Goal: Task Accomplishment & Management: Use online tool/utility

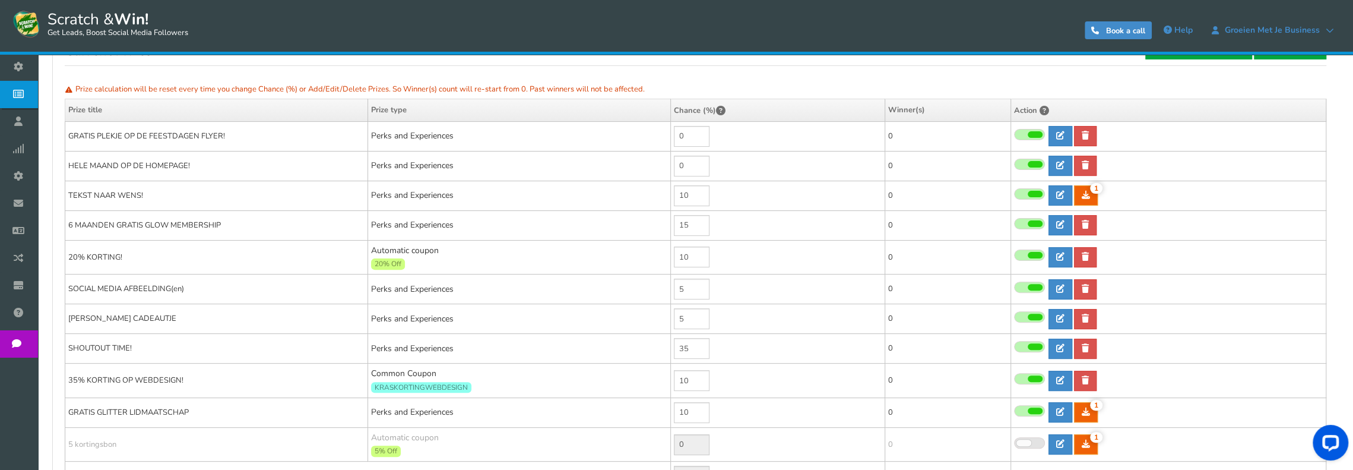
scroll to position [186, 0]
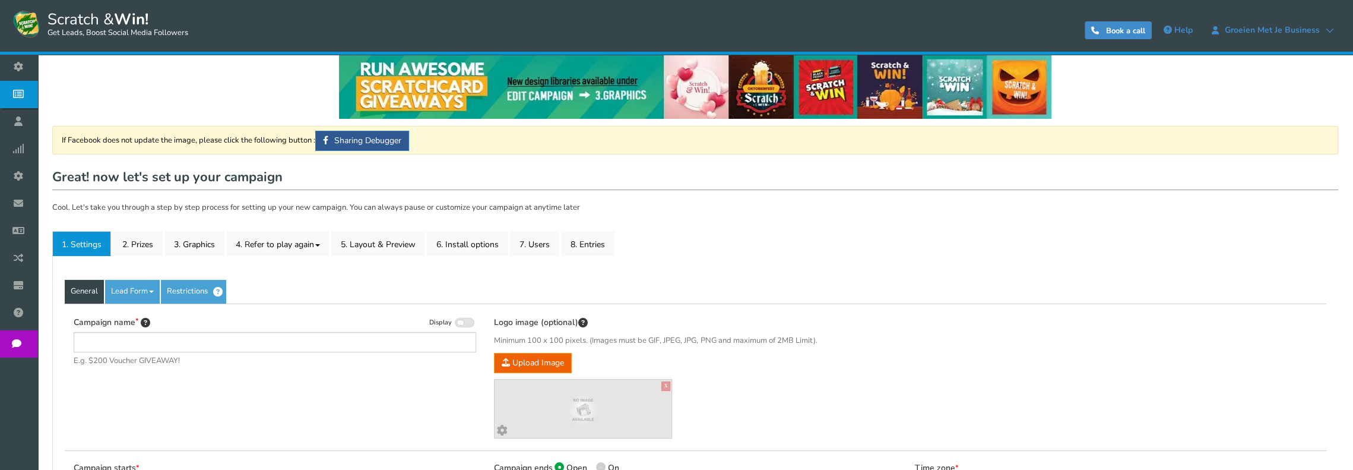
type input "Verjaardagskrassen"
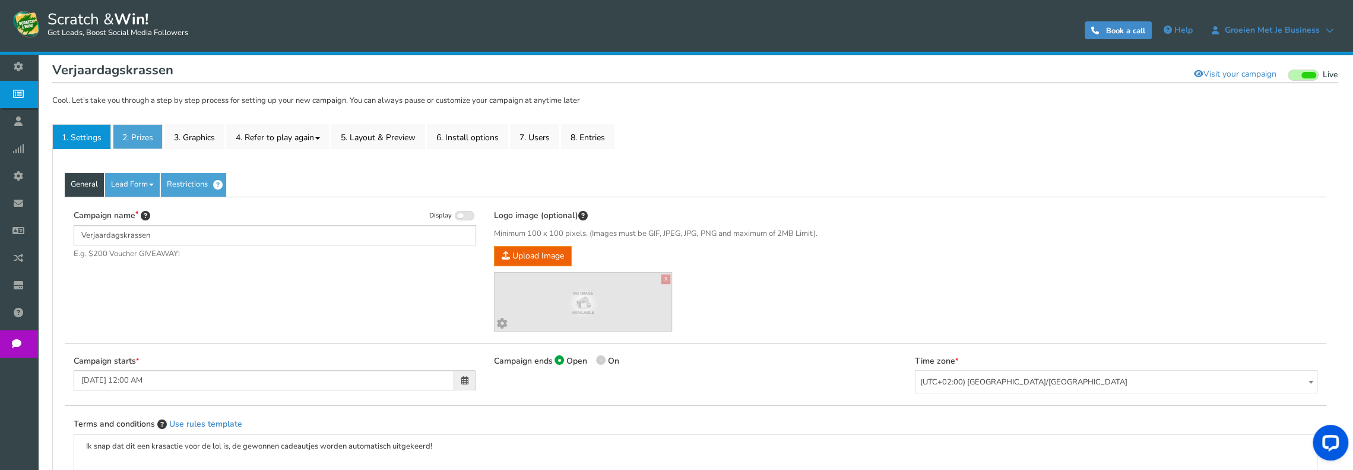
click at [142, 132] on link "2. Prizes" at bounding box center [138, 136] width 50 height 25
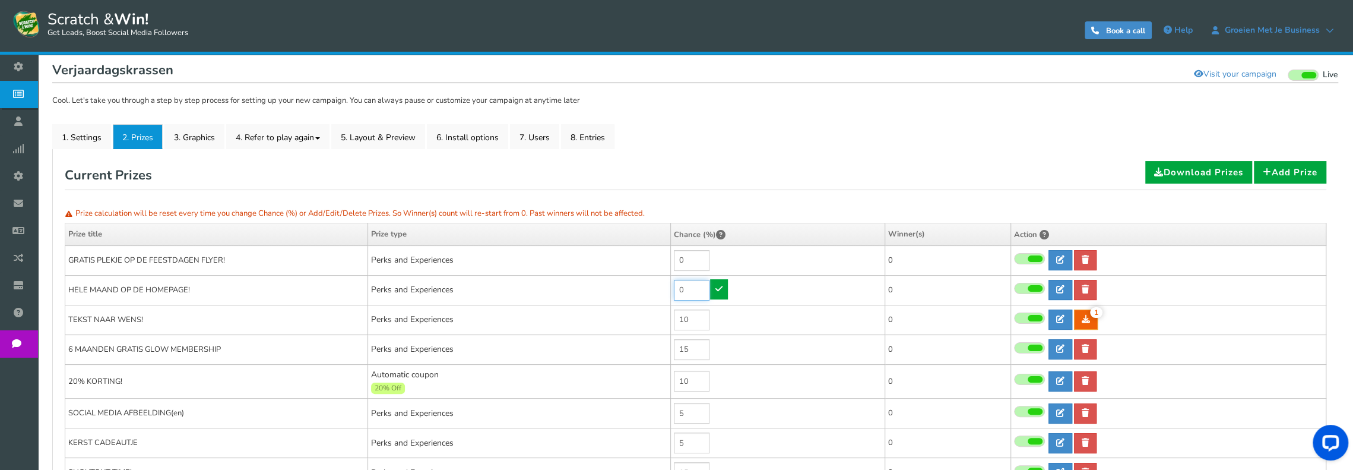
drag, startPoint x: 683, startPoint y: 289, endPoint x: 675, endPoint y: 289, distance: 8.3
click at [675, 289] on input "0" at bounding box center [692, 290] width 36 height 21
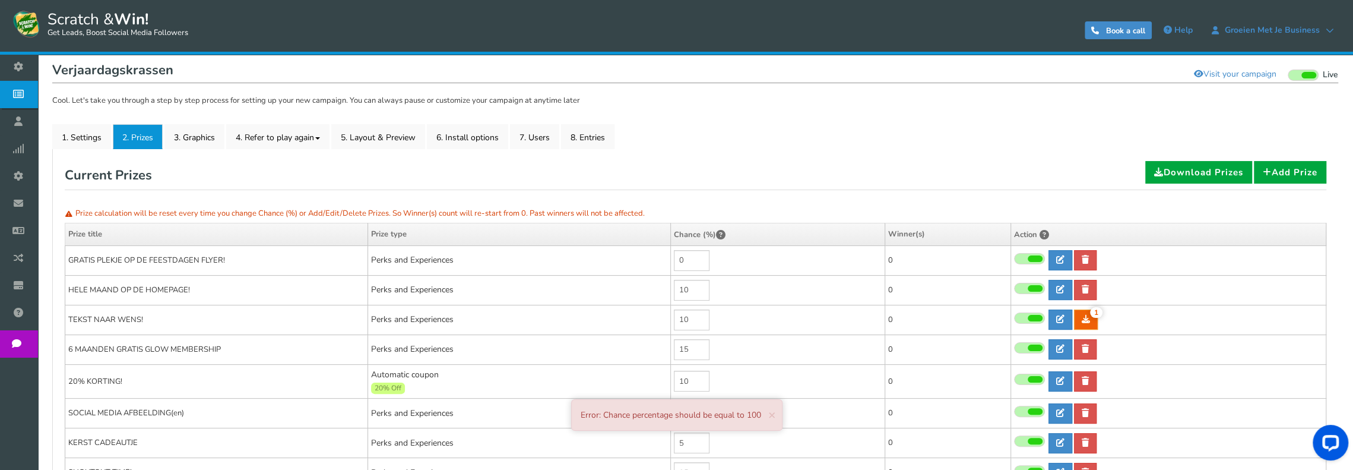
click at [719, 287] on td "10" at bounding box center [777, 290] width 214 height 30
type input "0"
drag, startPoint x: 684, startPoint y: 260, endPoint x: 673, endPoint y: 260, distance: 11.3
click at [673, 260] on td "0" at bounding box center [777, 260] width 214 height 30
click at [721, 254] on td "5" at bounding box center [777, 260] width 214 height 30
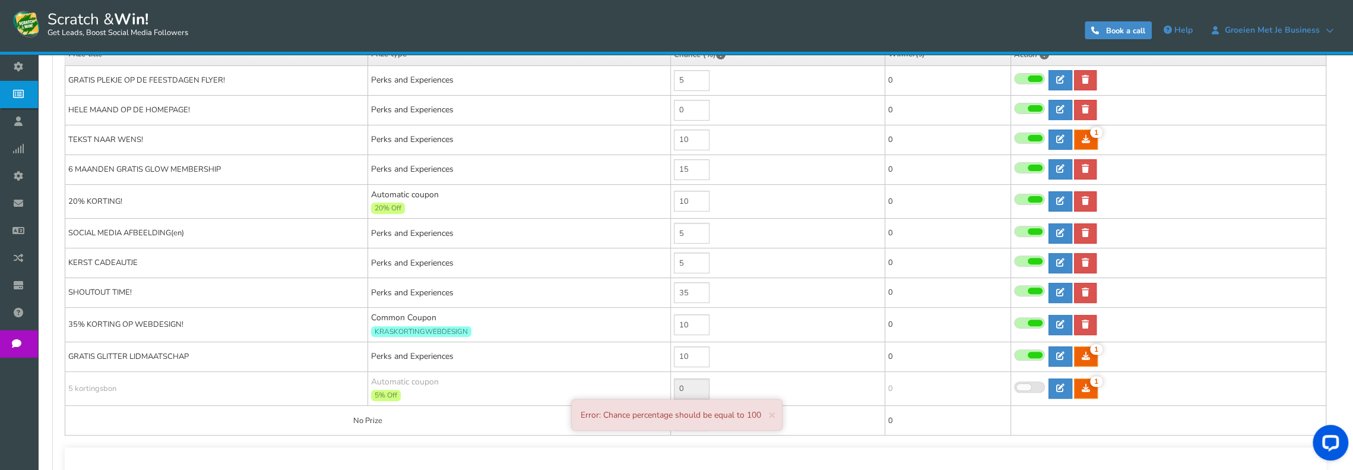
scroll to position [297, 0]
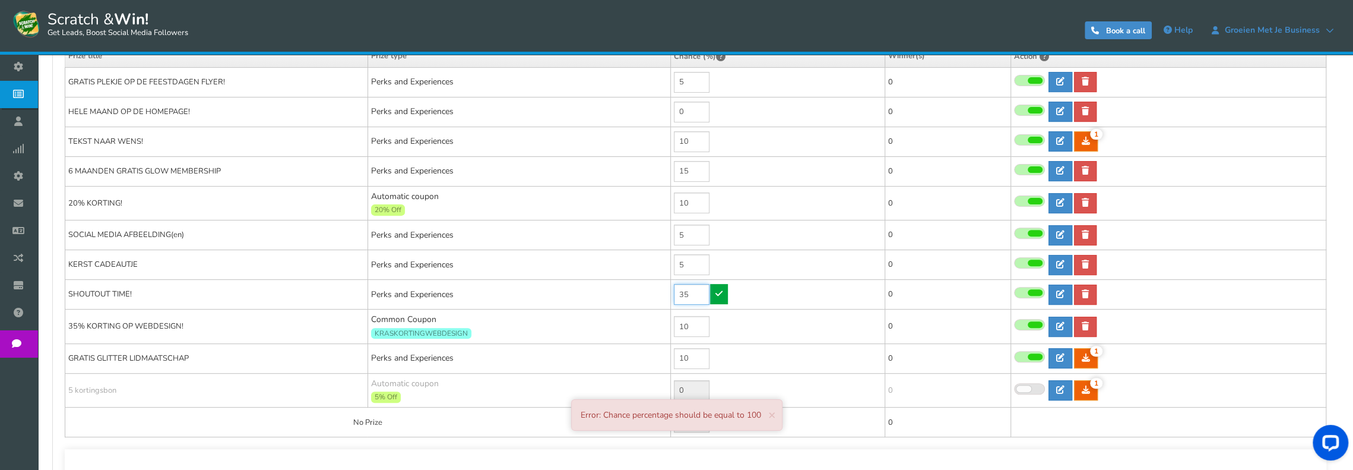
type input "0"
drag, startPoint x: 696, startPoint y: 288, endPoint x: 677, endPoint y: 290, distance: 19.2
click at [677, 290] on input "35" at bounding box center [692, 294] width 36 height 21
type input "25"
click at [714, 286] on link at bounding box center [719, 294] width 18 height 20
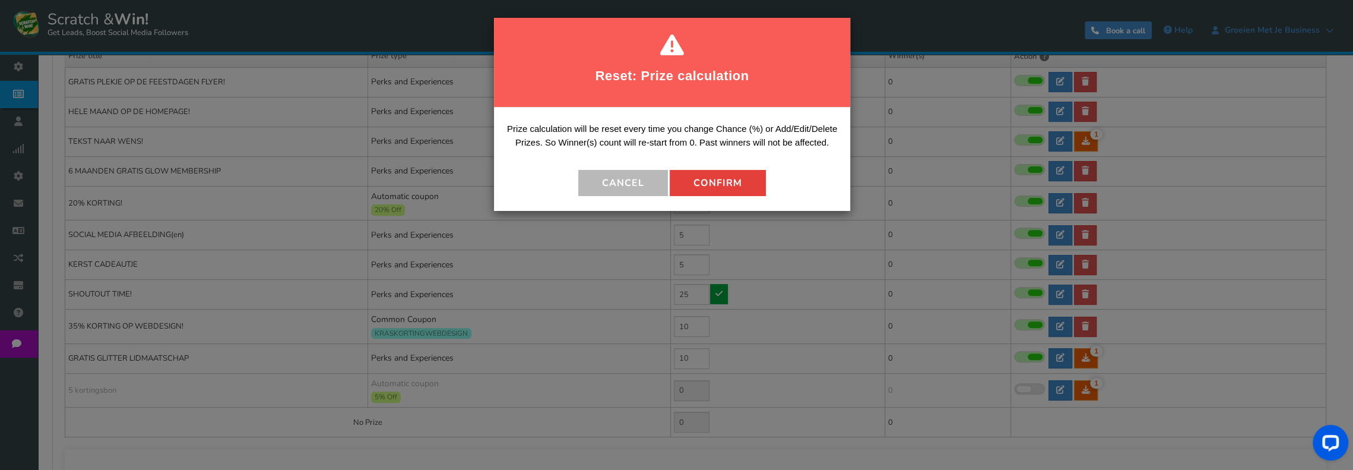
click at [734, 187] on button "Confirm" at bounding box center [718, 183] width 96 height 26
type input "10"
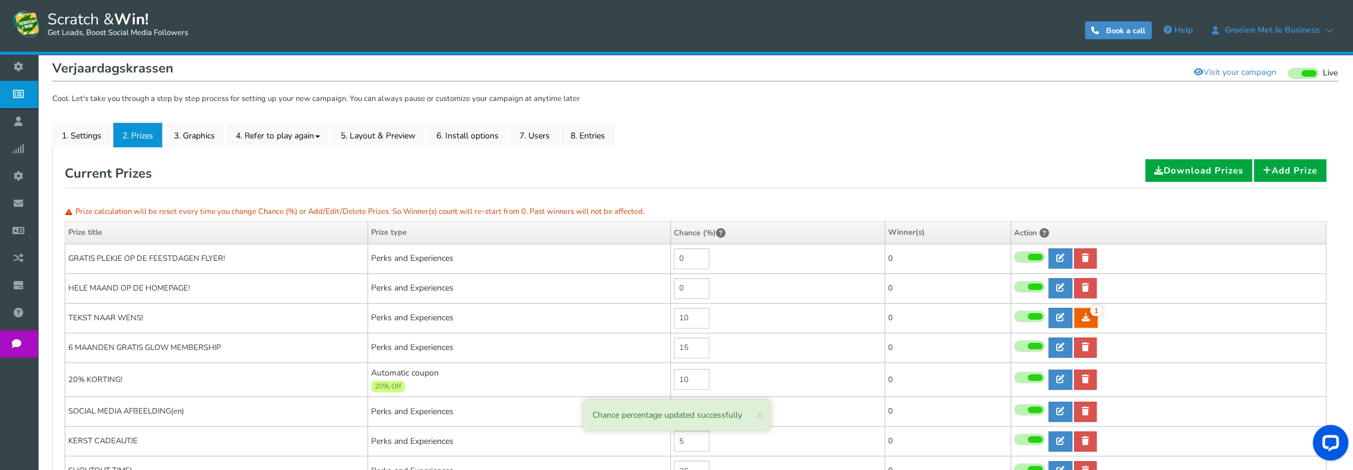
scroll to position [119, 0]
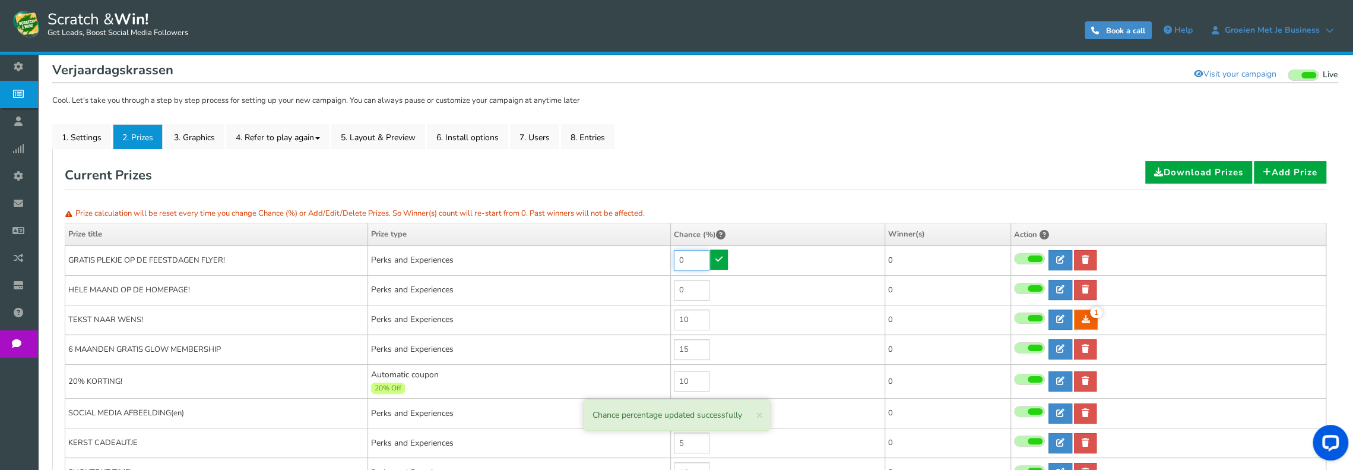
drag, startPoint x: 695, startPoint y: 261, endPoint x: 678, endPoint y: 261, distance: 16.6
click at [678, 261] on input "0" at bounding box center [692, 260] width 36 height 21
type input "5"
click at [720, 257] on icon at bounding box center [719, 259] width 7 height 8
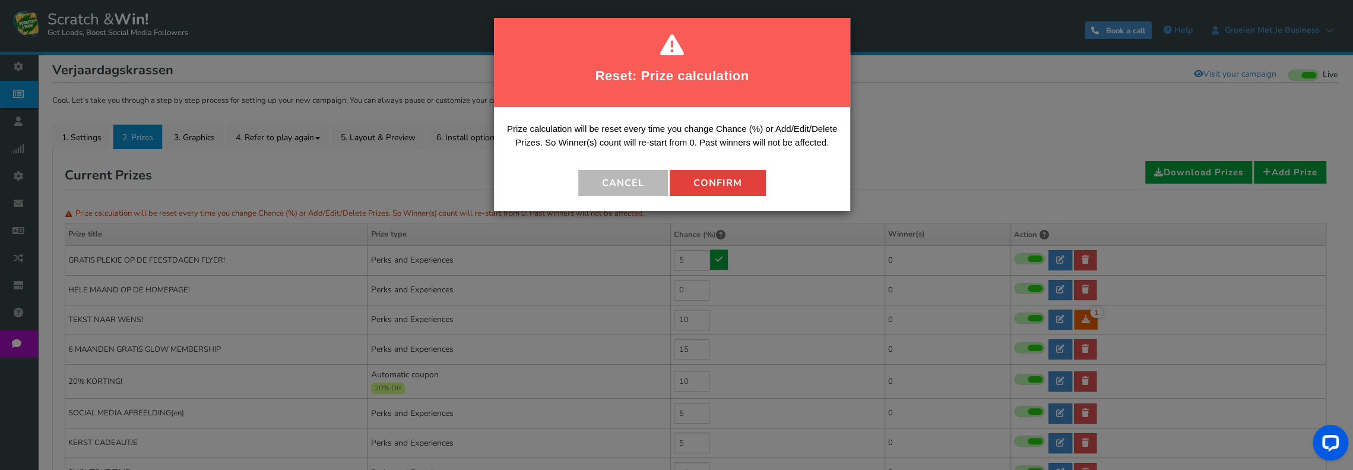
click at [720, 186] on button "Confirm" at bounding box center [718, 183] width 96 height 26
type input "5"
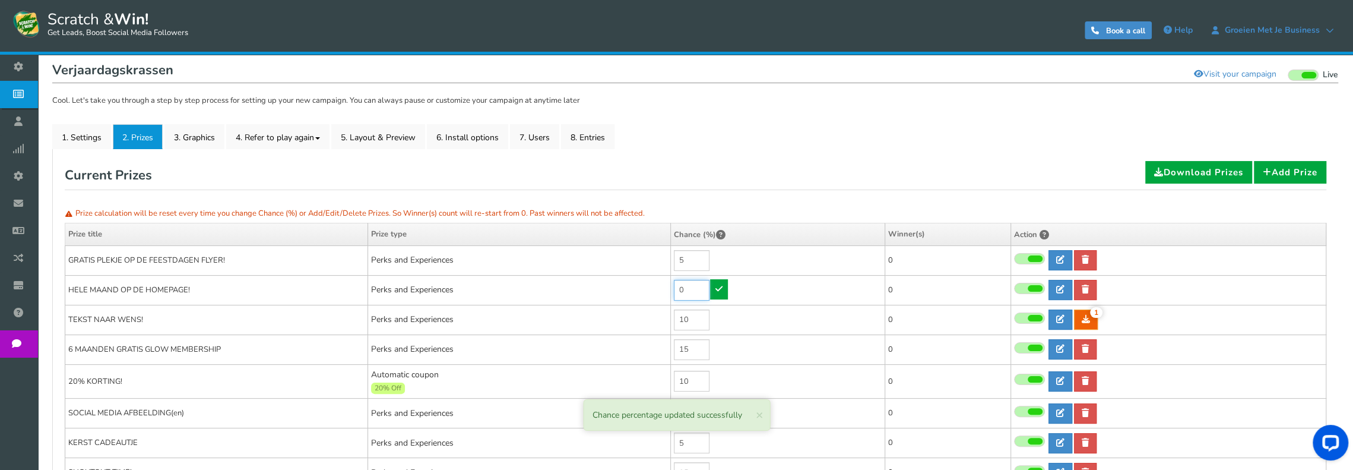
click at [672, 289] on td "0" at bounding box center [777, 290] width 214 height 30
type input "10"
click at [716, 288] on icon at bounding box center [719, 288] width 7 height 8
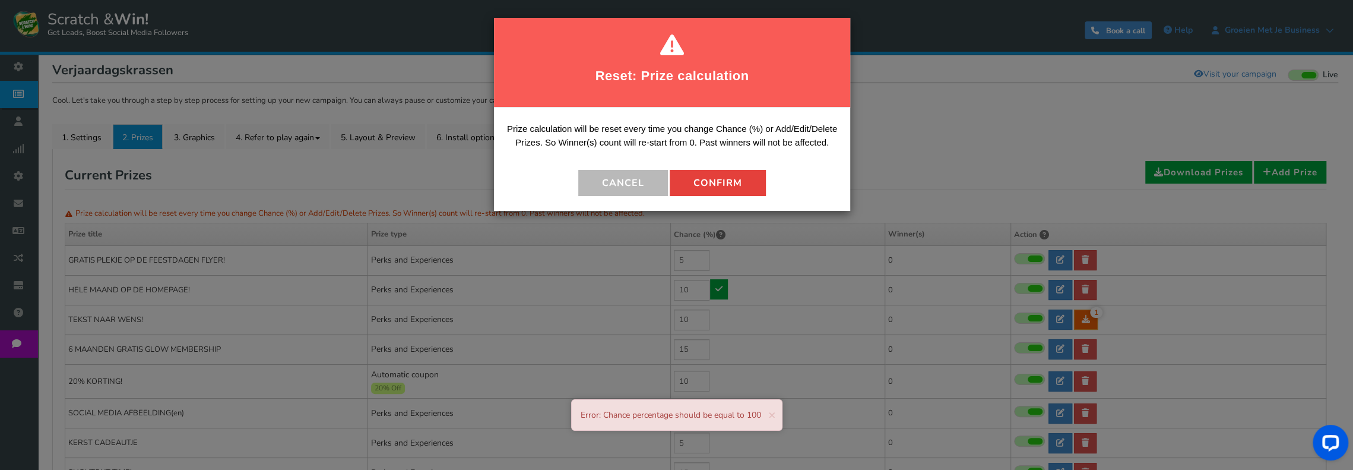
click at [725, 184] on button "Confirm" at bounding box center [718, 183] width 96 height 26
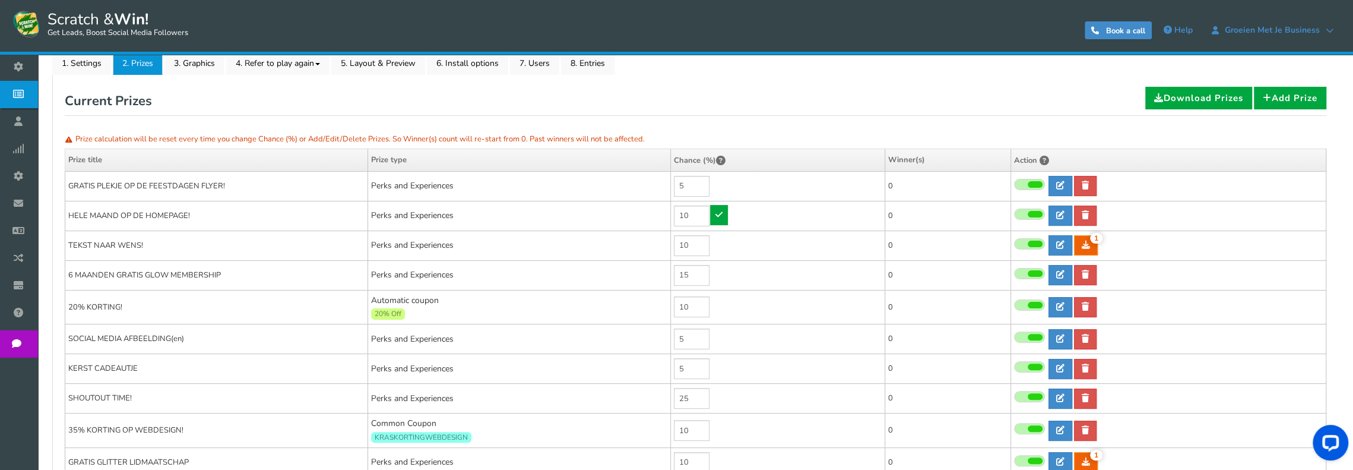
scroll to position [178, 0]
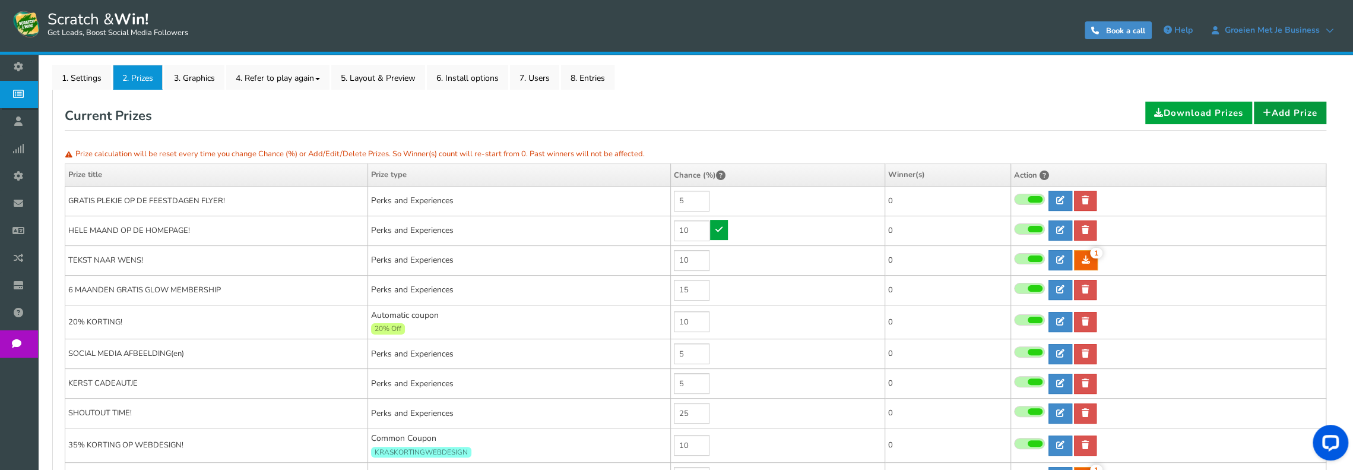
click at [1283, 110] on link "Add Prize" at bounding box center [1290, 113] width 72 height 23
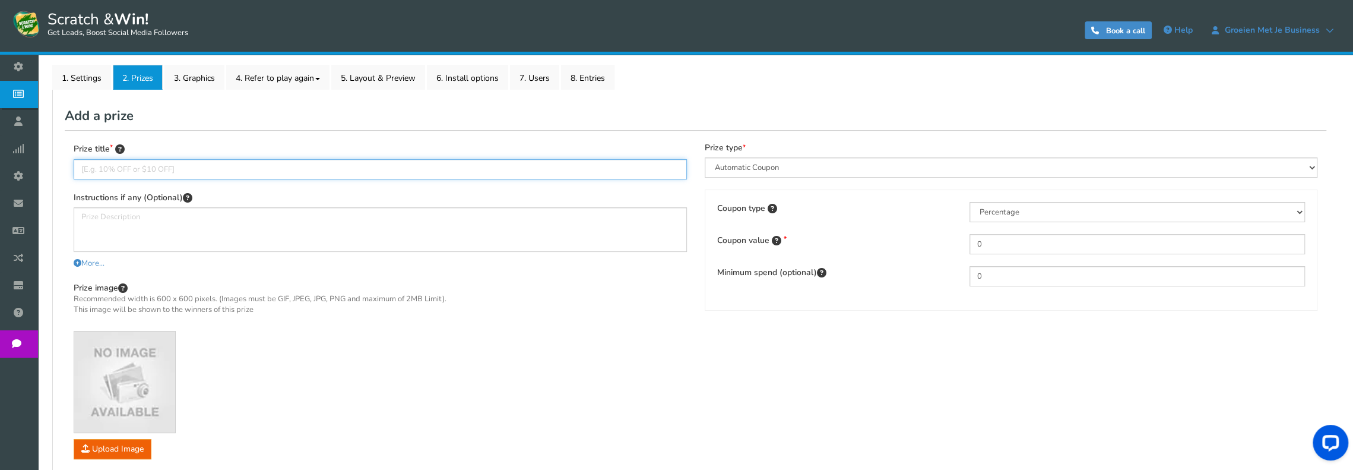
click at [200, 167] on input "text" at bounding box center [380, 169] width 613 height 20
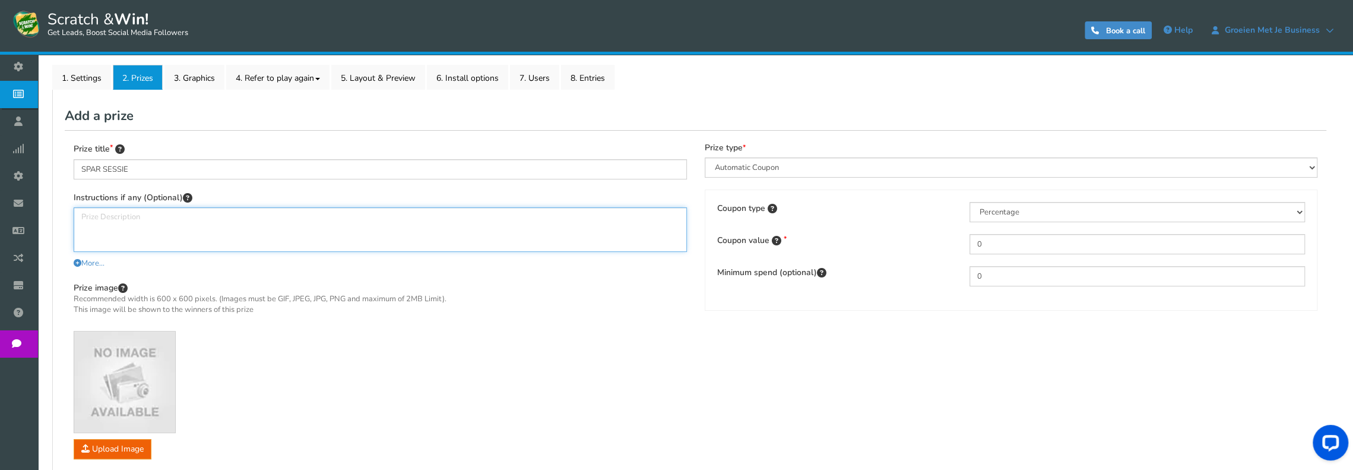
click at [160, 226] on textarea at bounding box center [380, 229] width 613 height 45
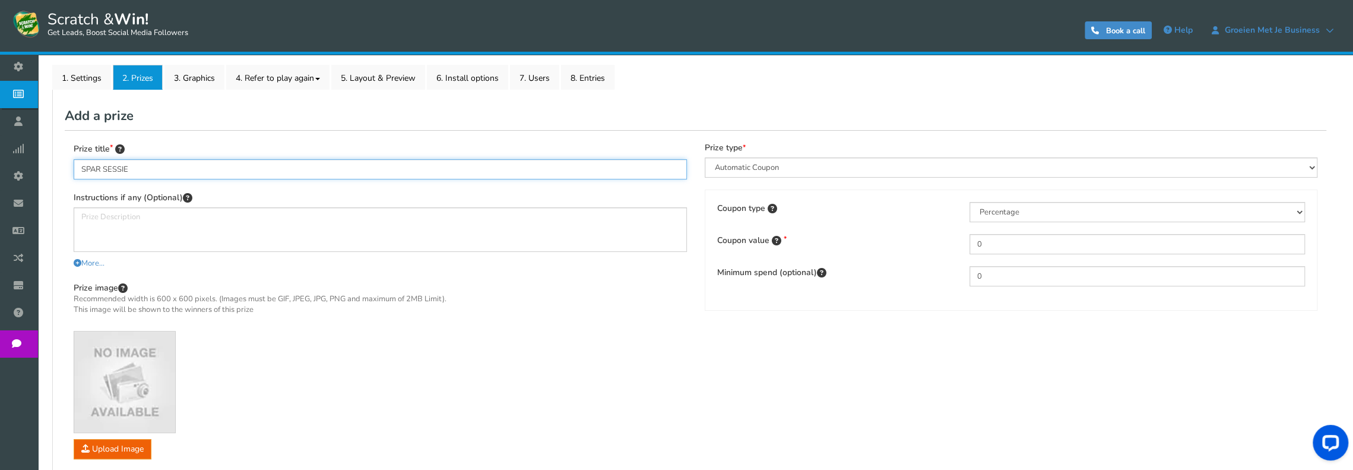
click at [80, 165] on input "SPAR SESSIE" at bounding box center [380, 169] width 613 height 20
type input "GRATIS SPAR SESSIE"
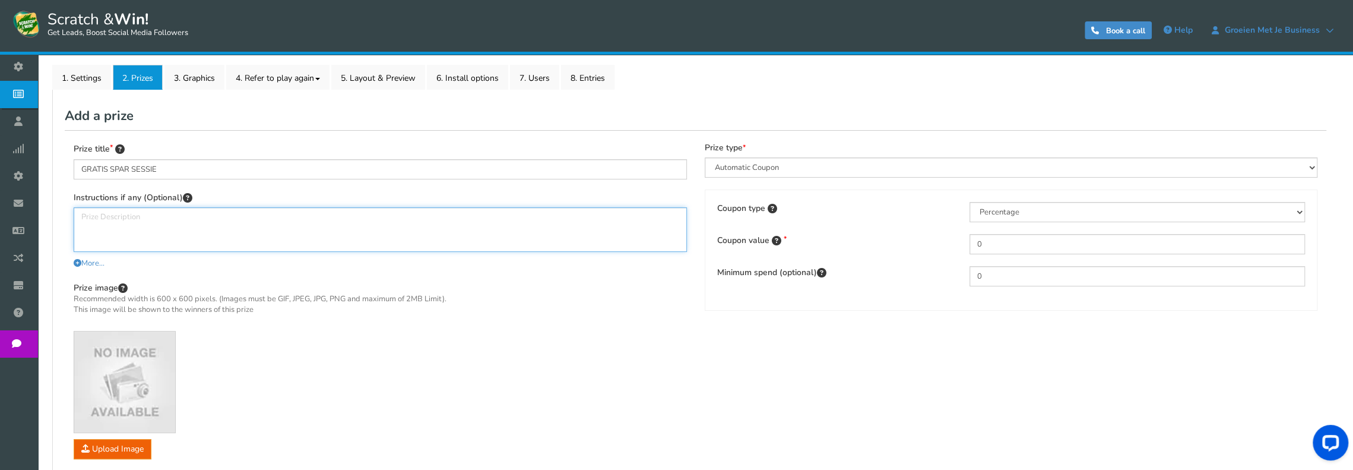
click at [125, 220] on textarea at bounding box center [380, 229] width 613 height 45
click at [552, 221] on textarea "Klinkt wat suf hè? Is het niet! Want weet je [PERSON_NAME] nieuwe inzichten je …" at bounding box center [380, 229] width 613 height 45
click at [548, 218] on textarea "Klinkt wat suf hè? Is het niet! Want weet je [PERSON_NAME] nieuwe inzichten je …" at bounding box center [380, 229] width 613 height 45
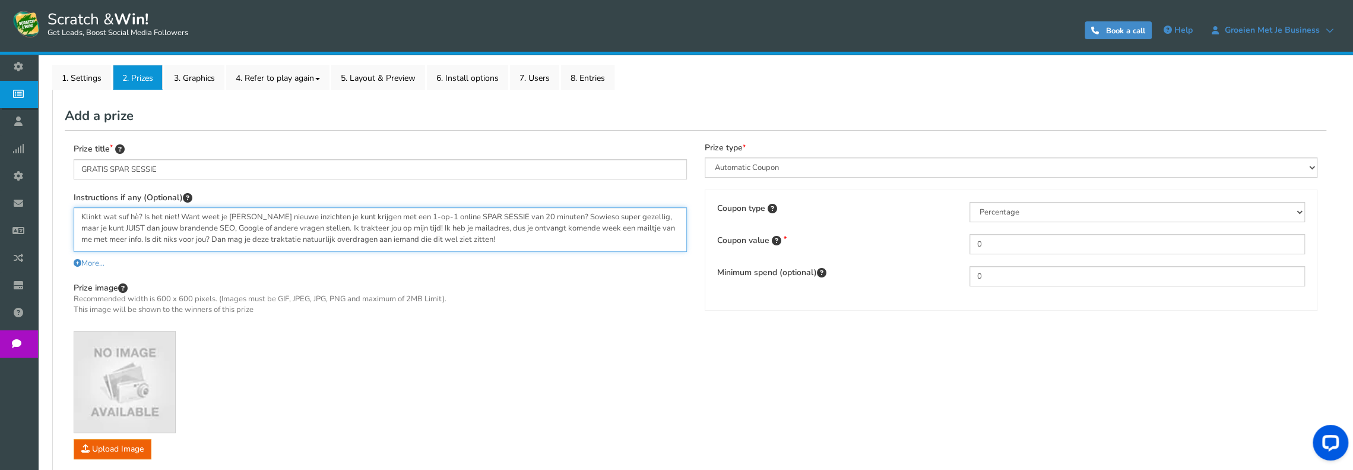
type textarea "Klinkt wat suf hè? Is het niet! Want weet je [PERSON_NAME] nieuwe inzichten je …"
click at [881, 163] on select "Perks and Experiences Automatic Coupon Common Coupon Unique Coupon" at bounding box center [1011, 167] width 613 height 20
select select "Reward"
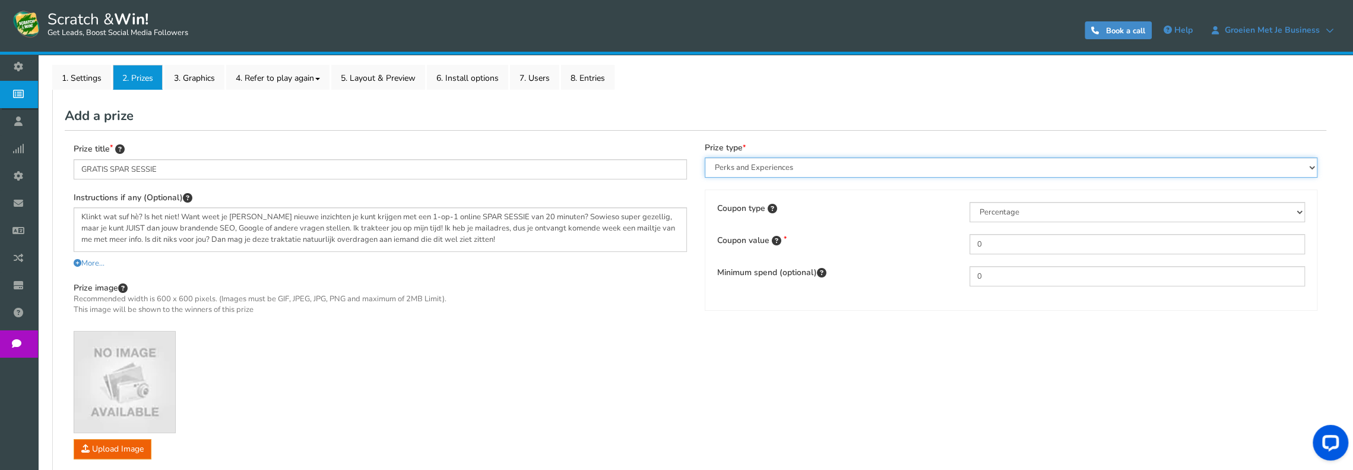
click at [705, 157] on select "Perks and Experiences Automatic Coupon Common Coupon Unique Coupon" at bounding box center [1011, 167] width 613 height 20
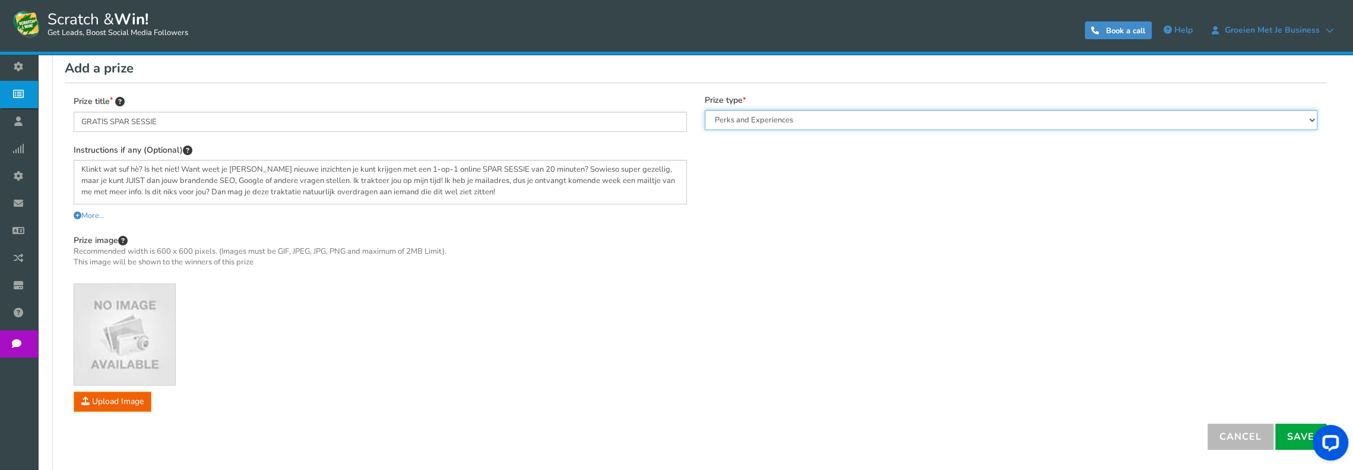
scroll to position [240, 0]
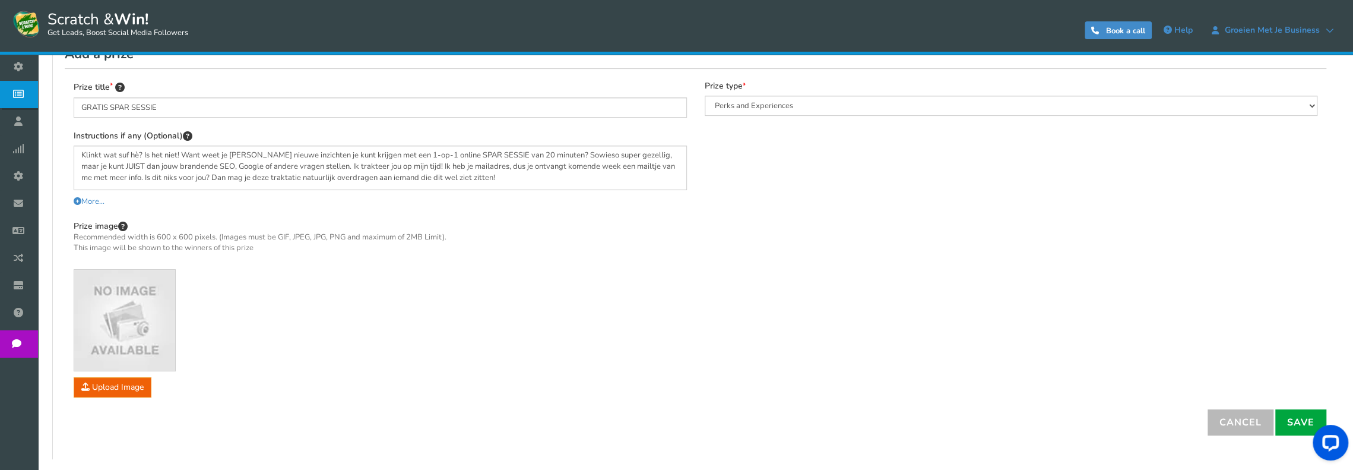
click at [1309, 420] on iframe at bounding box center [1329, 445] width 50 height 50
click at [1296, 413] on link "Save" at bounding box center [1301, 422] width 51 height 26
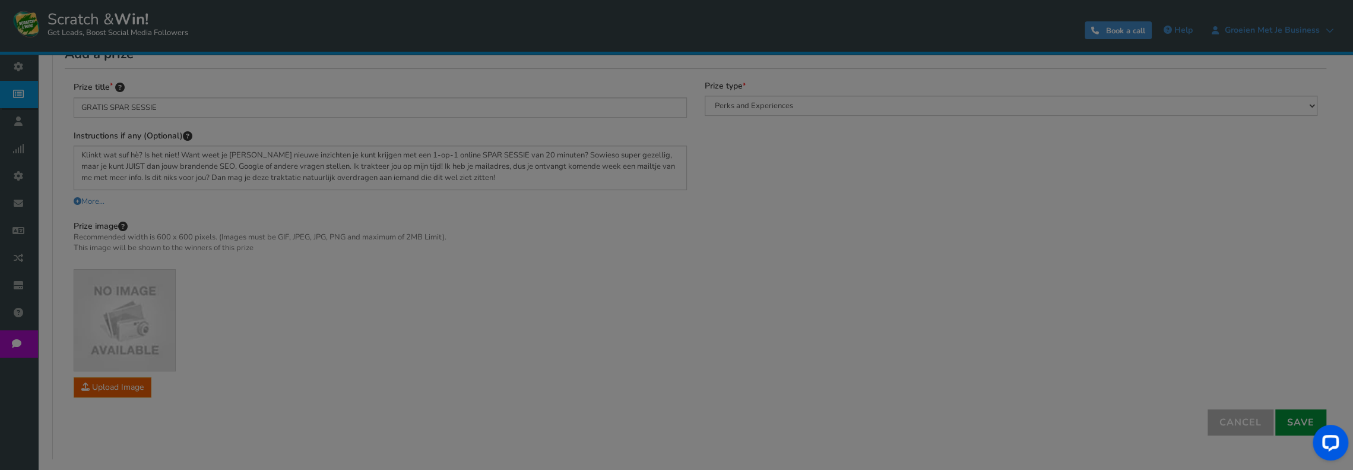
type input "0"
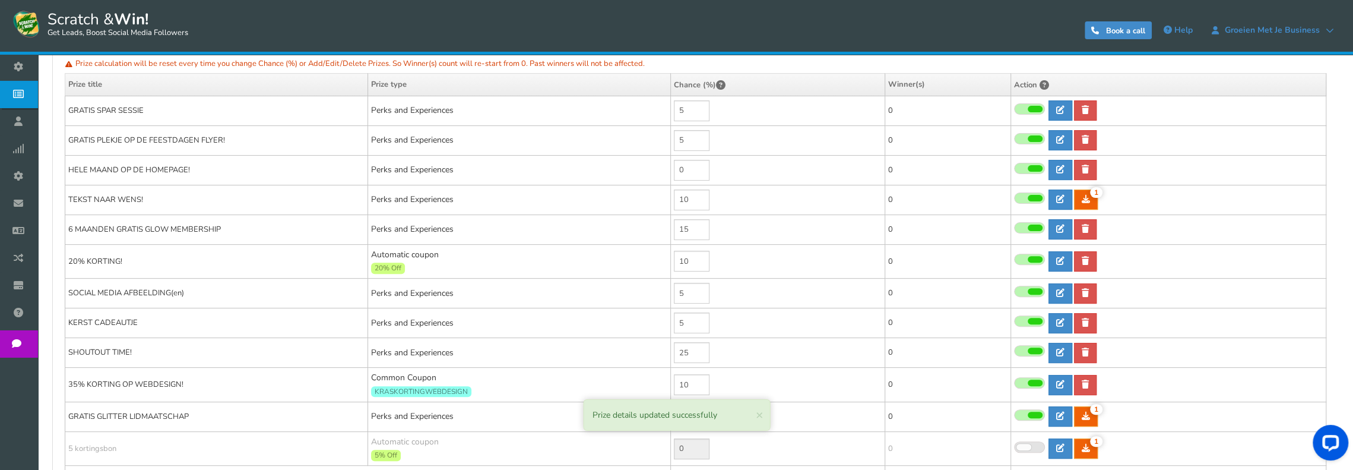
scroll to position [359, 0]
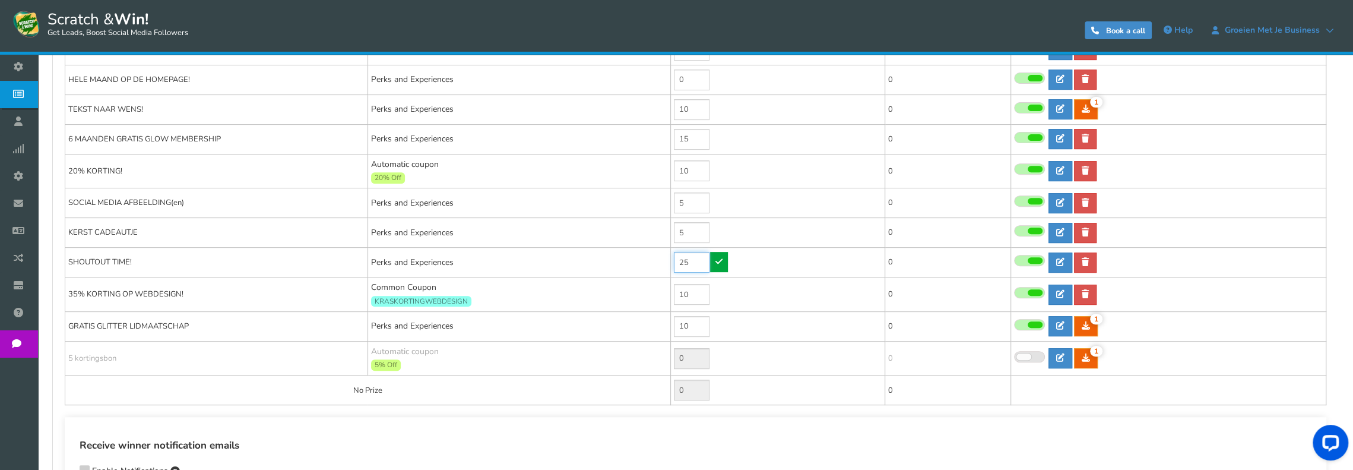
drag, startPoint x: 692, startPoint y: 258, endPoint x: 675, endPoint y: 258, distance: 17.2
click at [675, 258] on input "25" at bounding box center [692, 262] width 36 height 21
type input "15"
click at [716, 259] on icon at bounding box center [719, 261] width 7 height 8
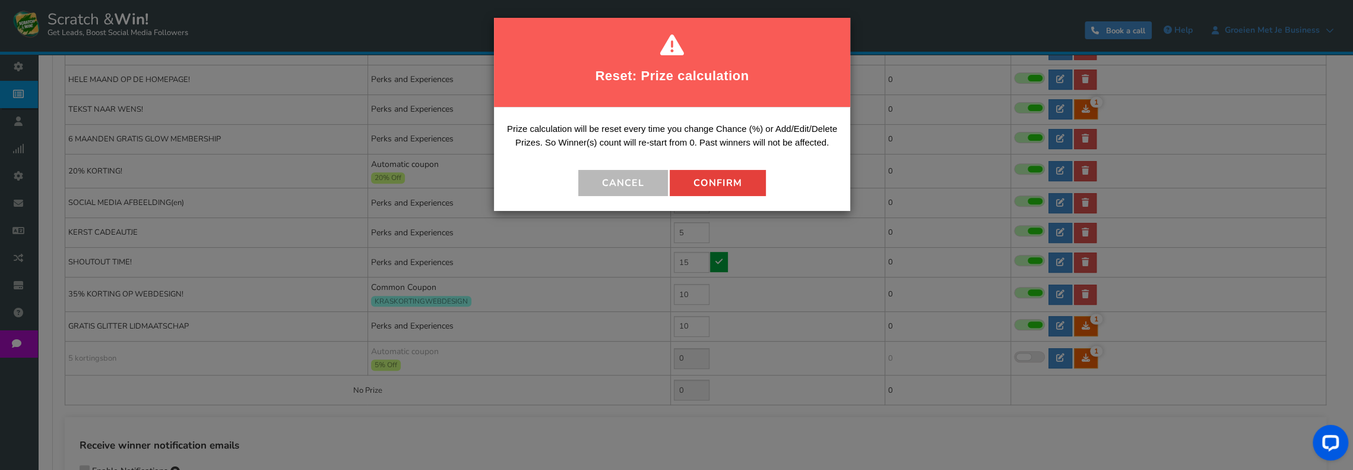
click at [739, 179] on button "Confirm" at bounding box center [718, 183] width 96 height 26
type input "10"
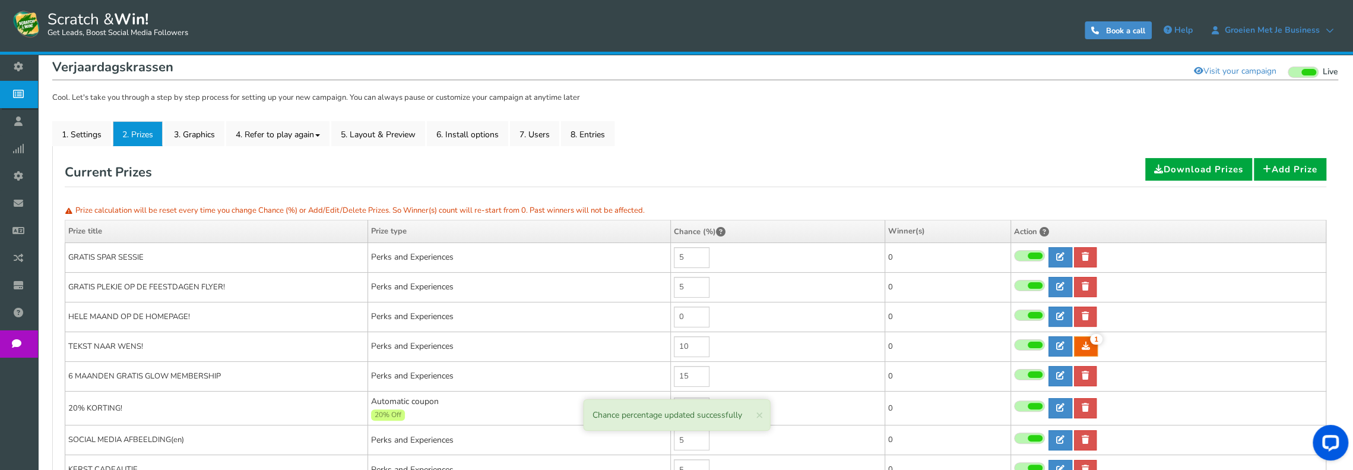
scroll to position [121, 0]
drag, startPoint x: 689, startPoint y: 252, endPoint x: 676, endPoint y: 257, distance: 13.3
click at [676, 257] on input "5" at bounding box center [692, 258] width 36 height 21
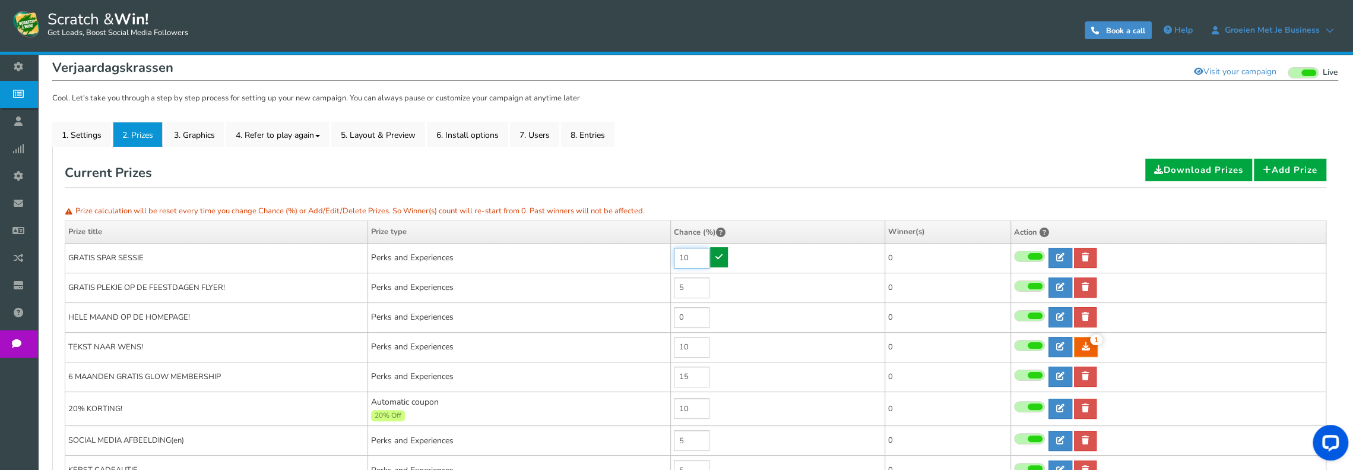
type input "10"
click at [718, 256] on icon at bounding box center [719, 256] width 7 height 8
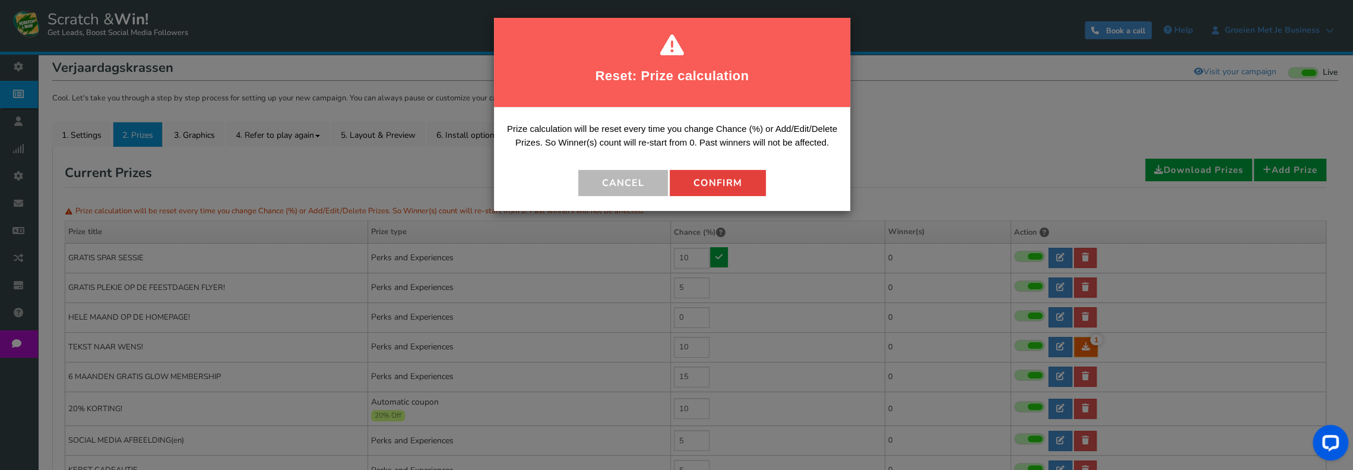
click at [726, 175] on button "Confirm" at bounding box center [718, 183] width 96 height 26
type input "5"
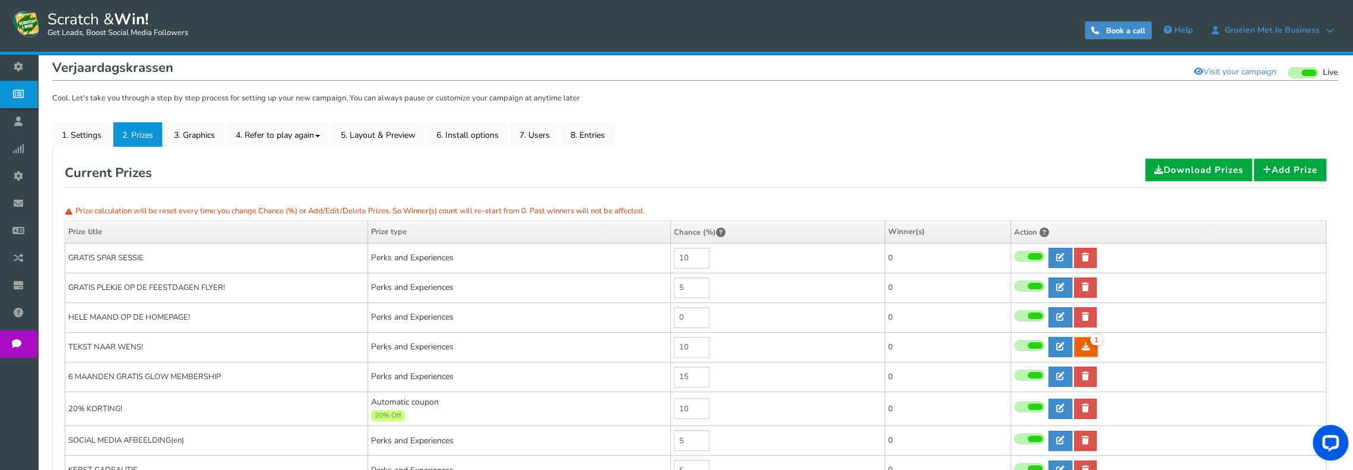
scroll to position [181, 0]
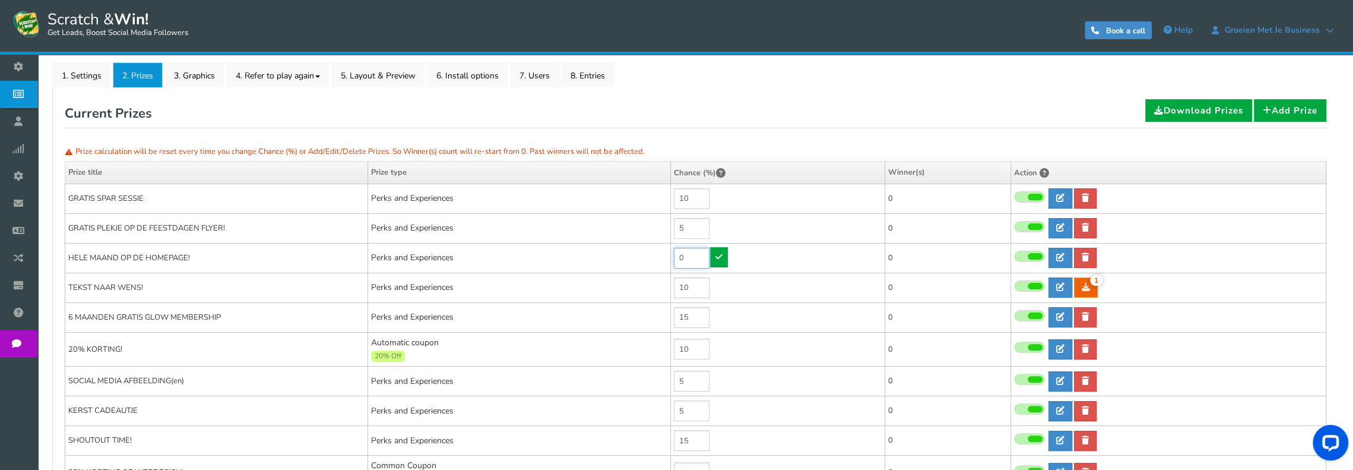
drag, startPoint x: 678, startPoint y: 257, endPoint x: 669, endPoint y: 260, distance: 9.2
click at [669, 260] on tr "HELE MAAND OP DE HOMEPAGE! Perks and Experiences 0 0 0 0 Reward Time 0" at bounding box center [695, 258] width 1261 height 30
drag, startPoint x: 693, startPoint y: 259, endPoint x: 671, endPoint y: 259, distance: 22.0
click at [671, 259] on td "10" at bounding box center [777, 258] width 214 height 30
type input "5"
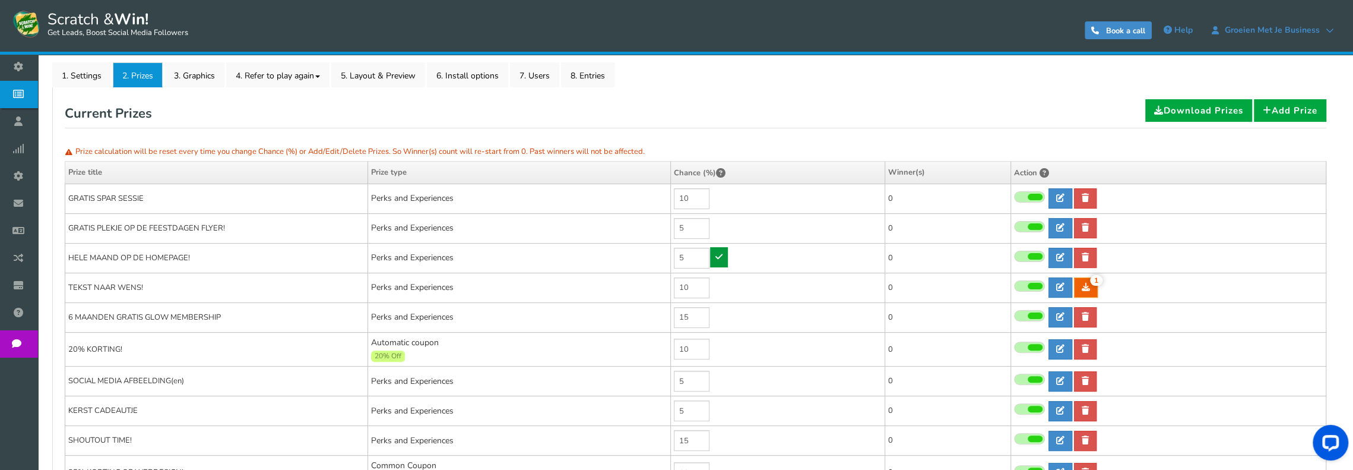
click at [721, 253] on icon at bounding box center [719, 256] width 7 height 8
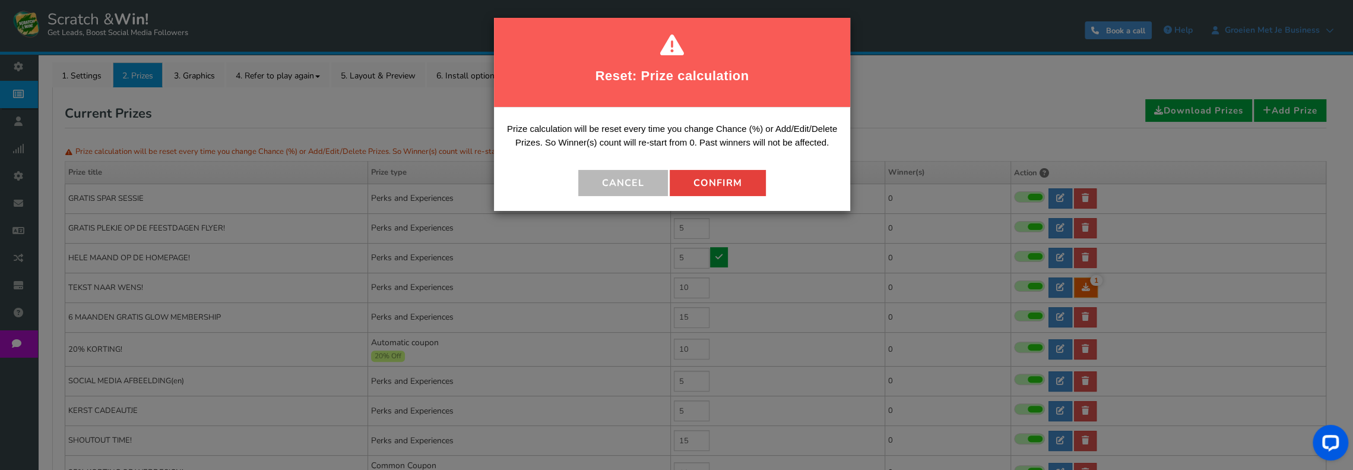
click at [736, 182] on button "Confirm" at bounding box center [718, 183] width 96 height 26
type input "0"
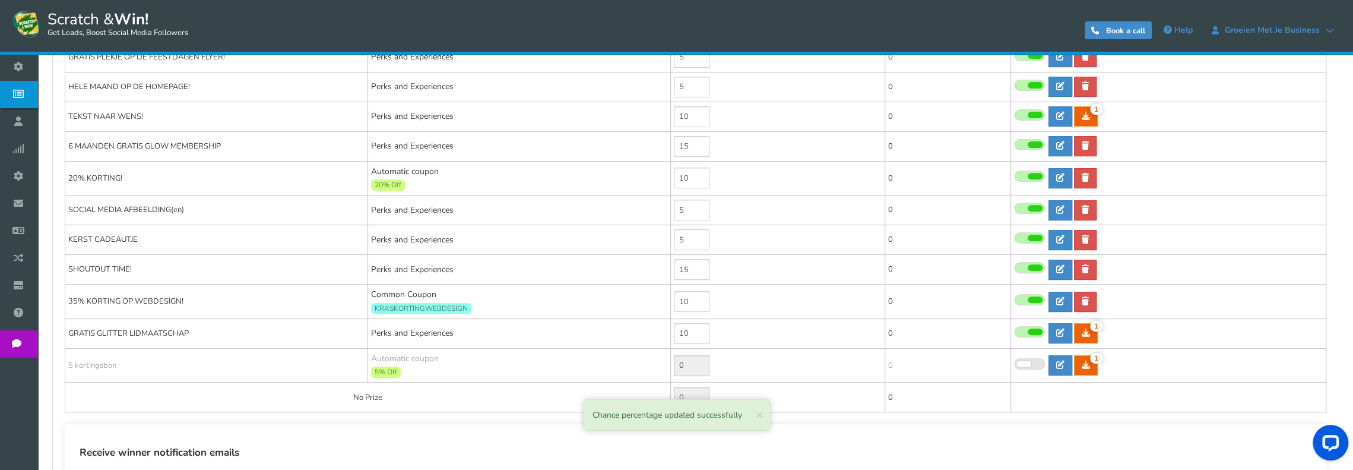
scroll to position [356, 0]
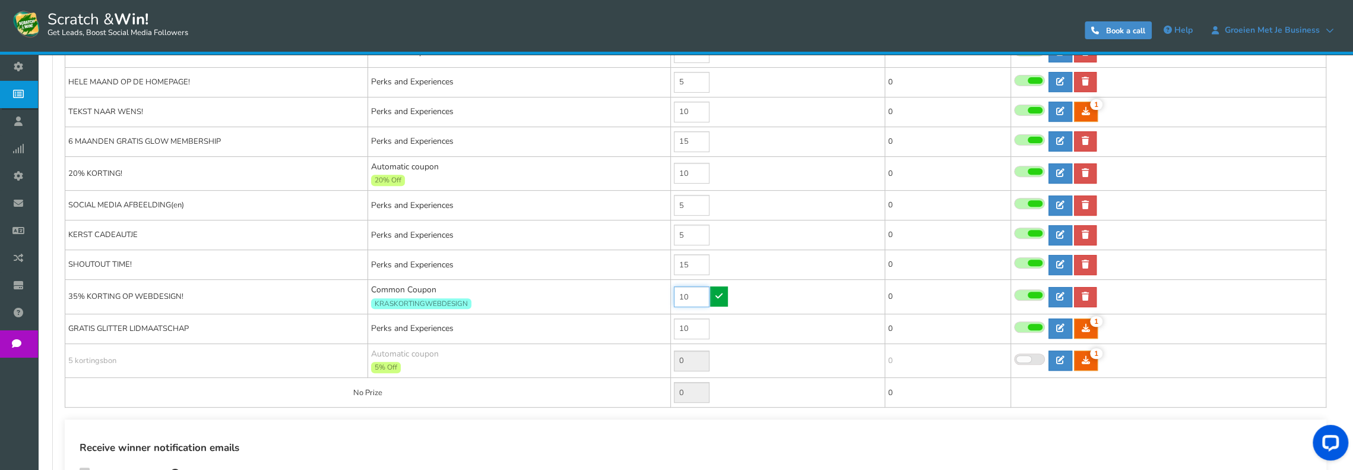
drag, startPoint x: 690, startPoint y: 295, endPoint x: 678, endPoint y: 294, distance: 11.9
click at [678, 294] on input "10" at bounding box center [692, 296] width 36 height 21
type input "8"
click at [719, 293] on icon at bounding box center [719, 296] width 7 height 8
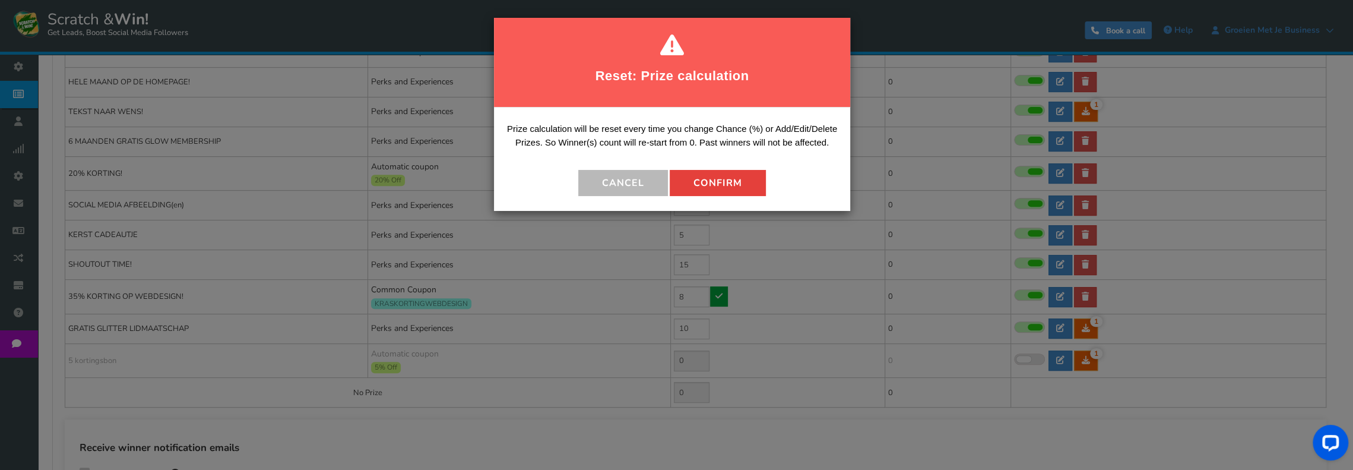
click at [738, 184] on button "Confirm" at bounding box center [718, 183] width 96 height 26
type input "2"
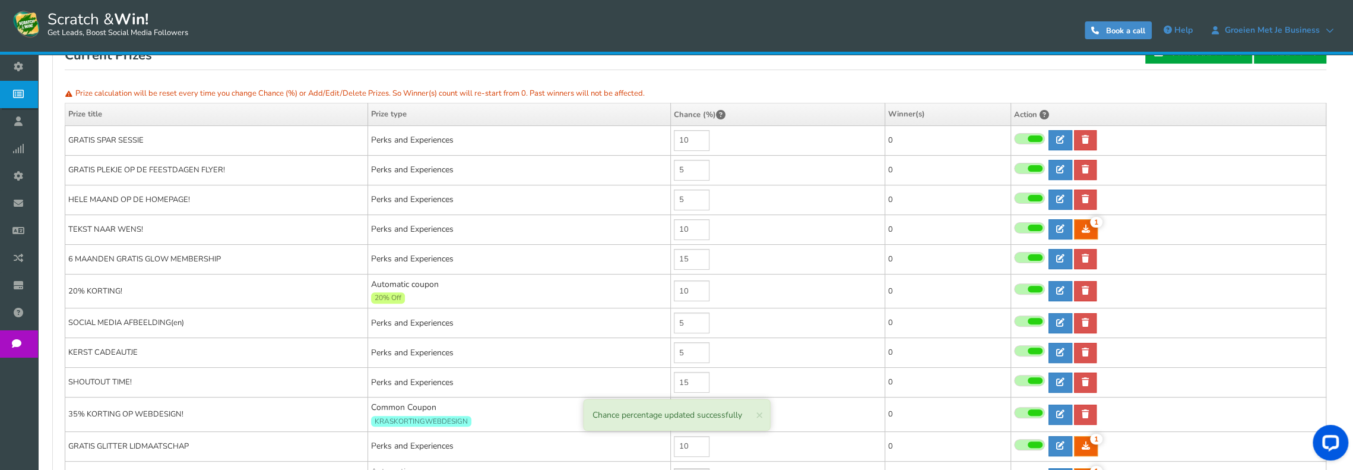
scroll to position [238, 0]
click at [670, 196] on td "5" at bounding box center [777, 201] width 214 height 30
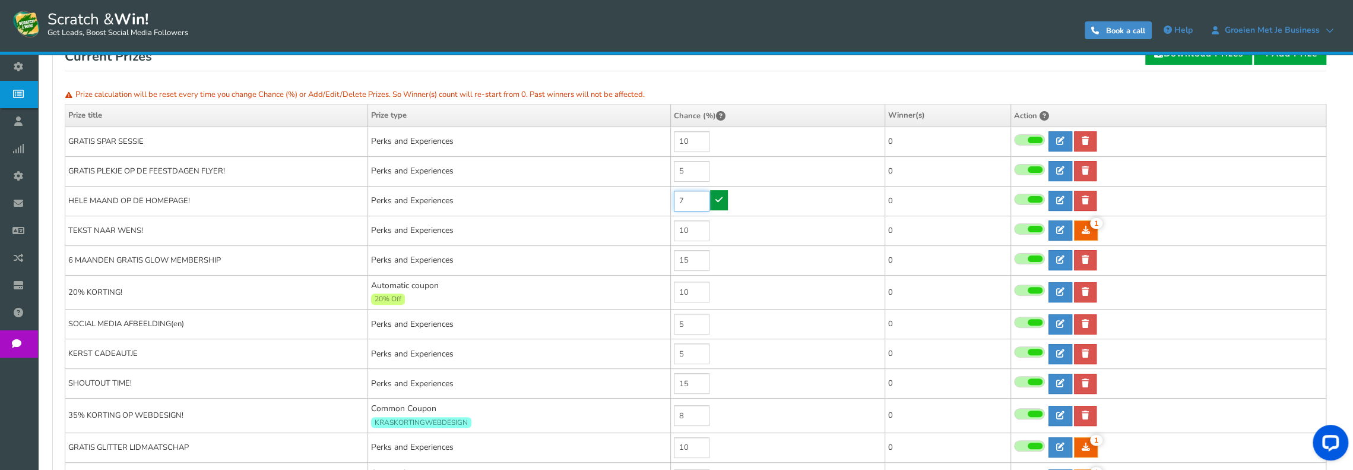
type input "7"
click at [719, 200] on icon at bounding box center [719, 199] width 7 height 8
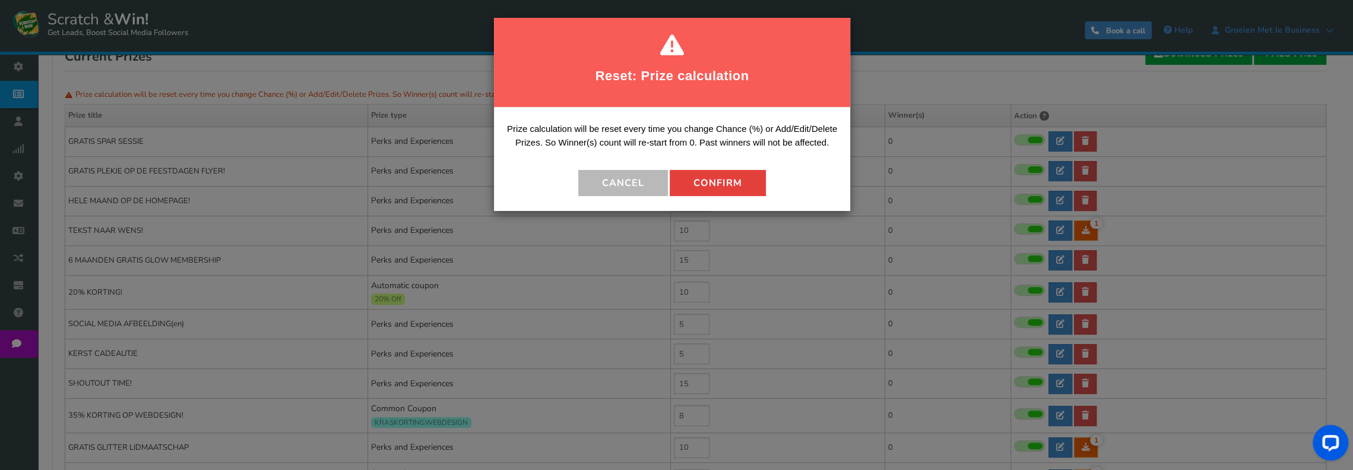
click at [719, 184] on button "Confirm" at bounding box center [718, 183] width 96 height 26
type input "0"
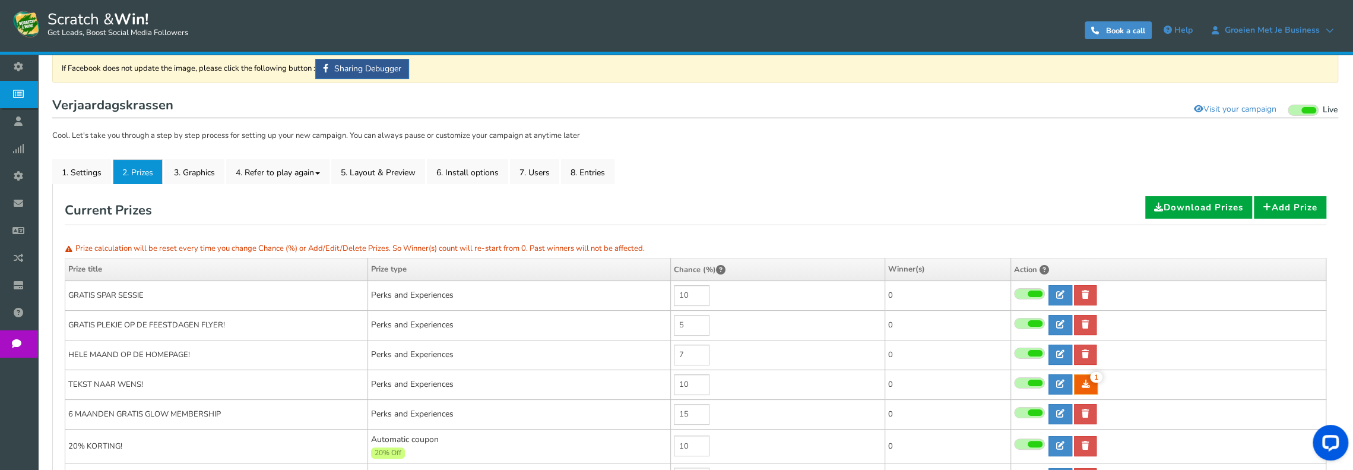
scroll to position [0, 0]
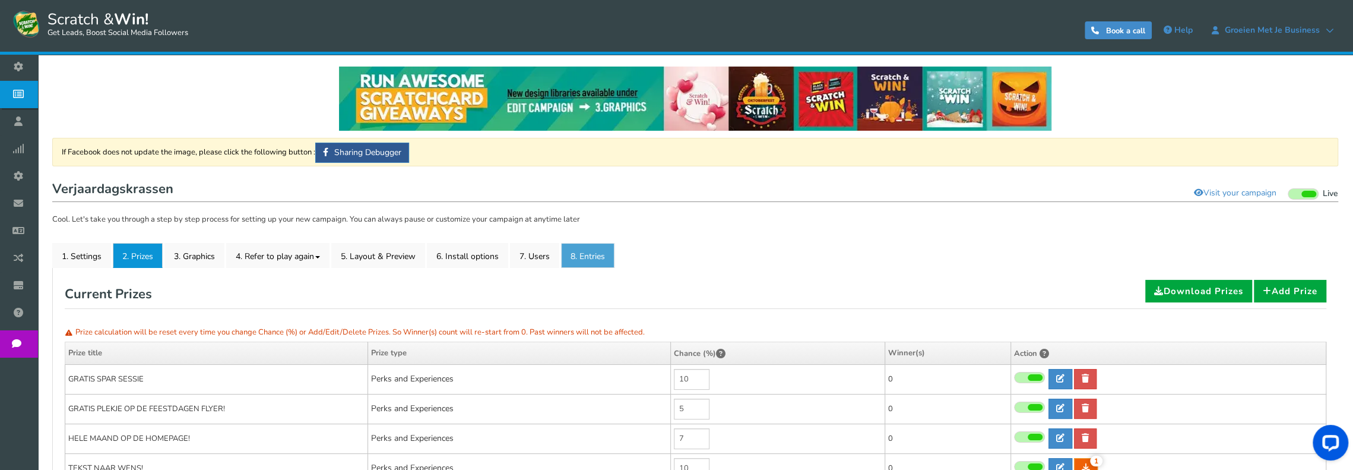
click at [590, 258] on link "8. Entries" at bounding box center [587, 255] width 53 height 25
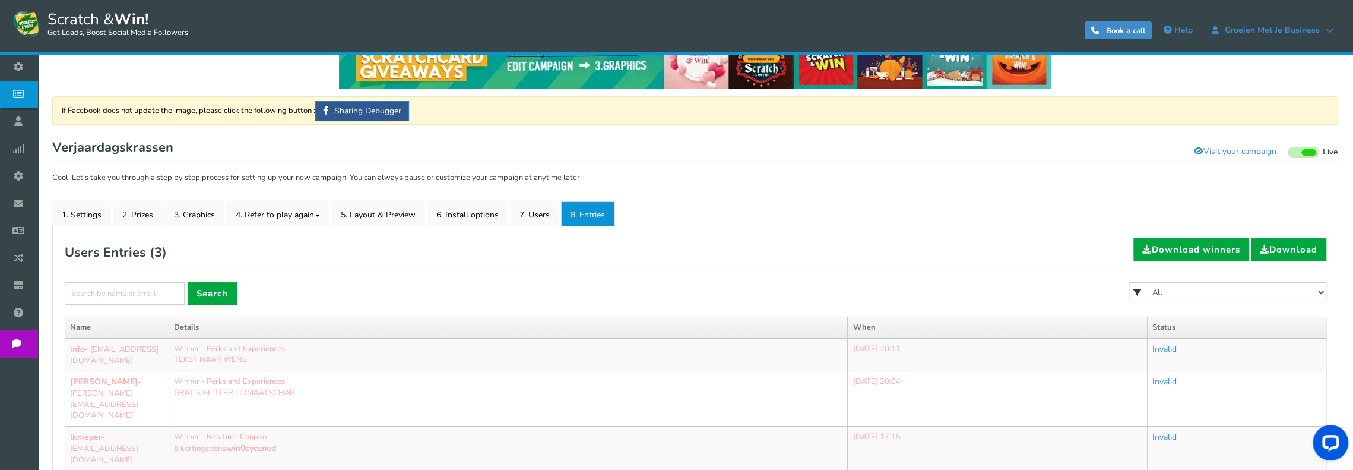
scroll to position [76, 0]
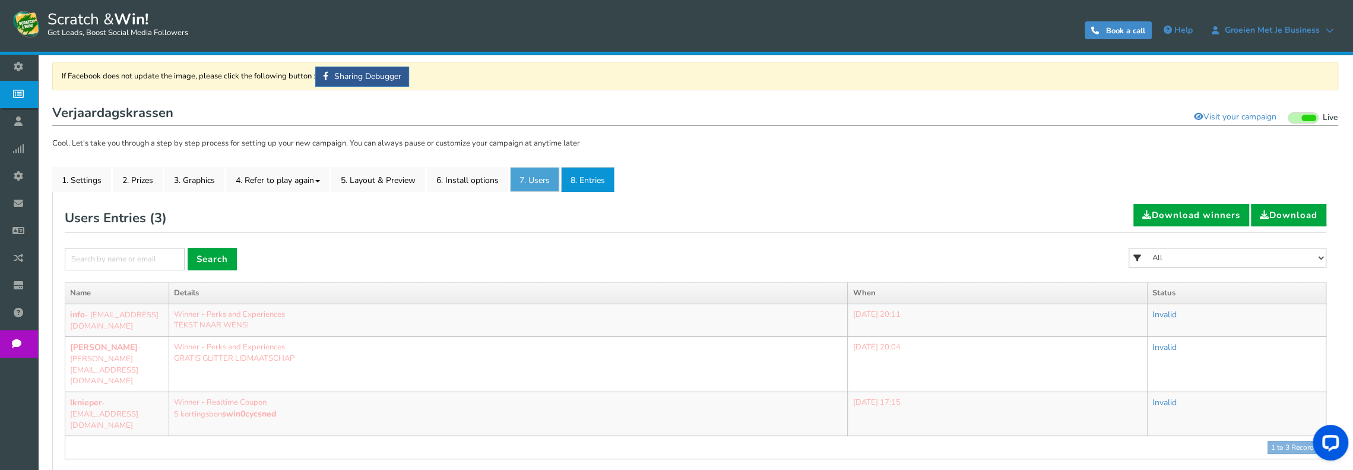
click at [536, 182] on link "7. Users" at bounding box center [534, 179] width 49 height 25
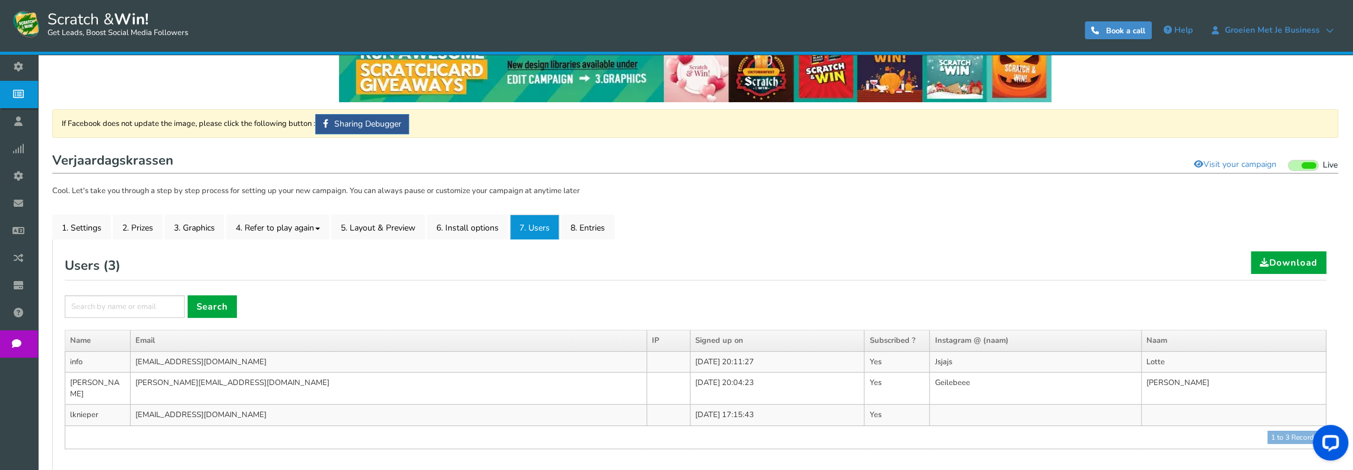
scroll to position [30, 0]
